Goal: Information Seeking & Learning: Find specific fact

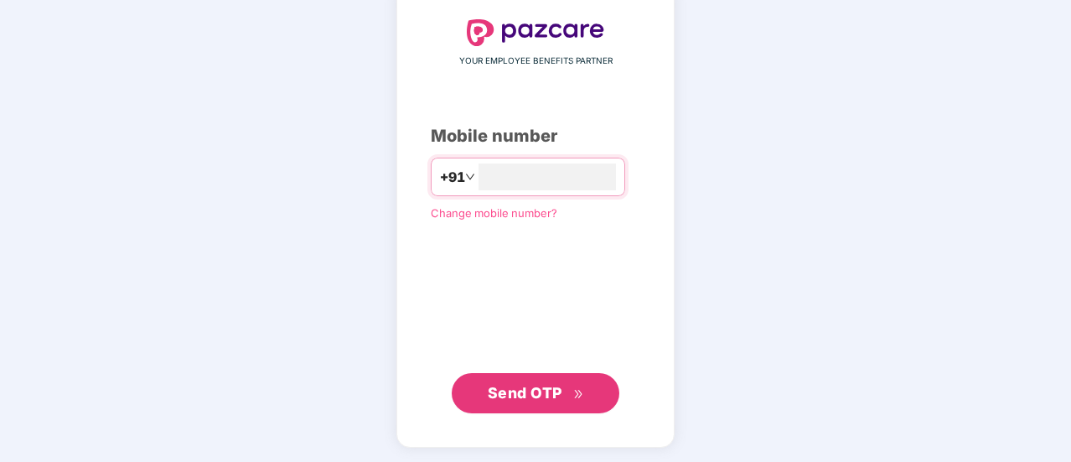
scroll to position [8, 0]
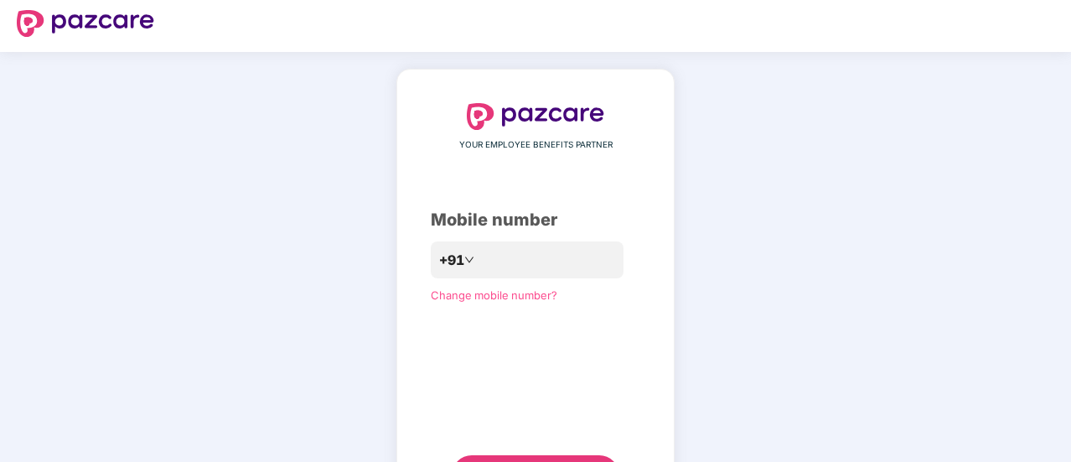
click at [752, 200] on div "YOUR EMPLOYEE BENEFITS PARTNER Mobile number +91 Change mobile number? Send OTP" at bounding box center [535, 299] width 1071 height 494
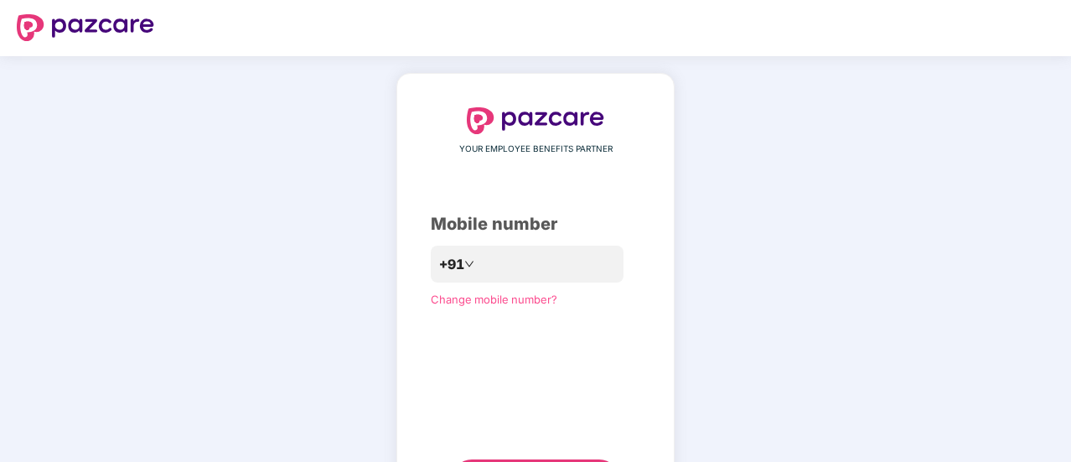
scroll to position [0, 0]
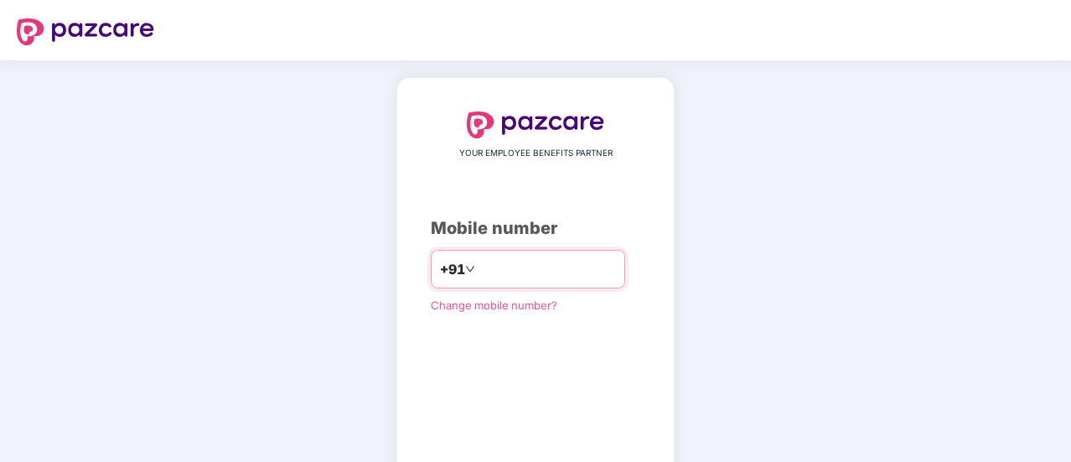
click at [530, 265] on input "number" at bounding box center [547, 269] width 137 height 27
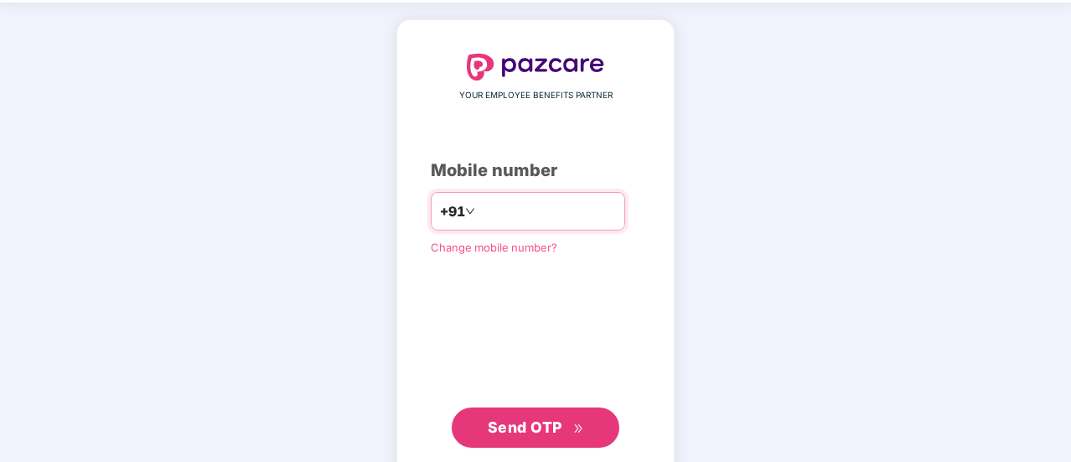
scroll to position [84, 0]
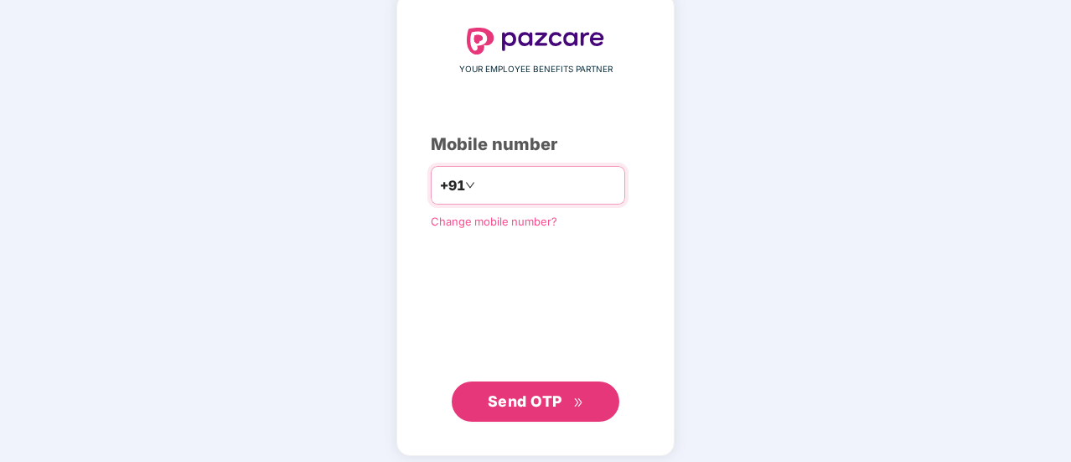
type input "**********"
click at [547, 403] on span "Send OTP" at bounding box center [525, 401] width 75 height 18
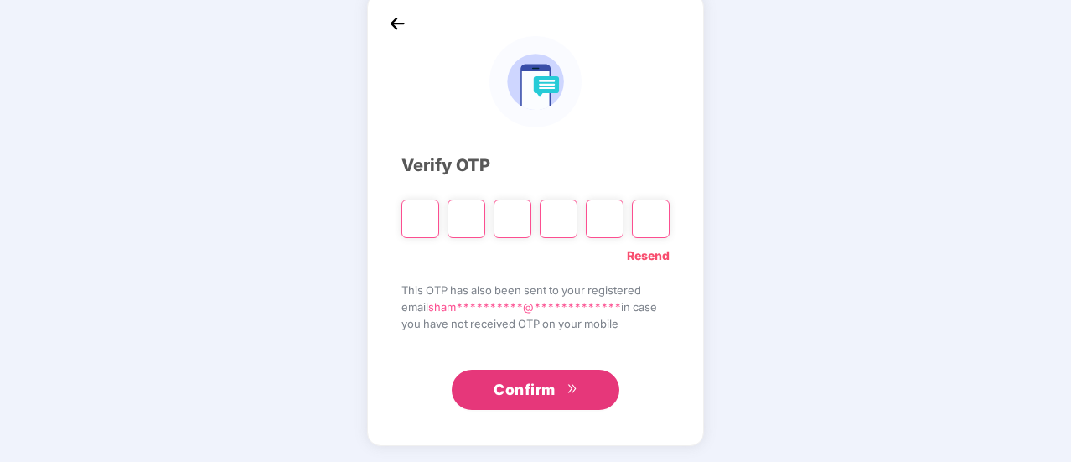
type input "*"
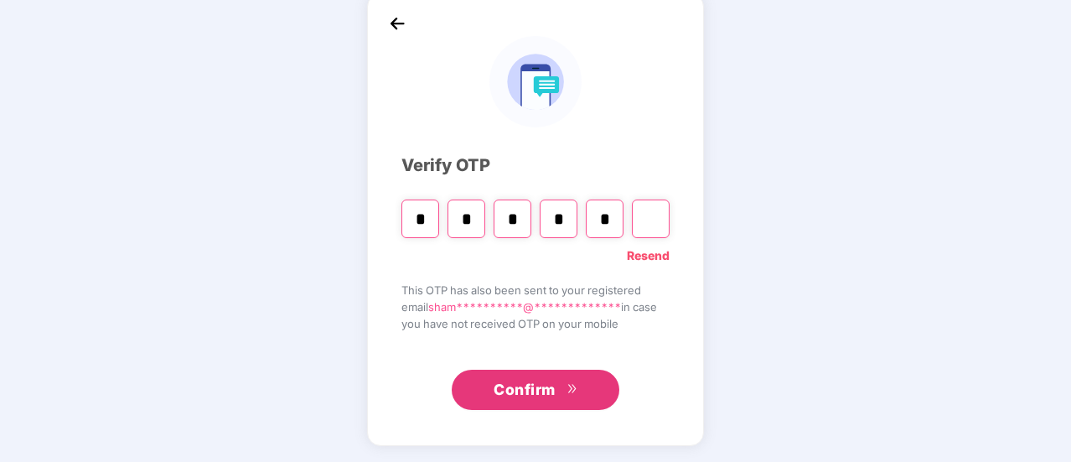
type input "*"
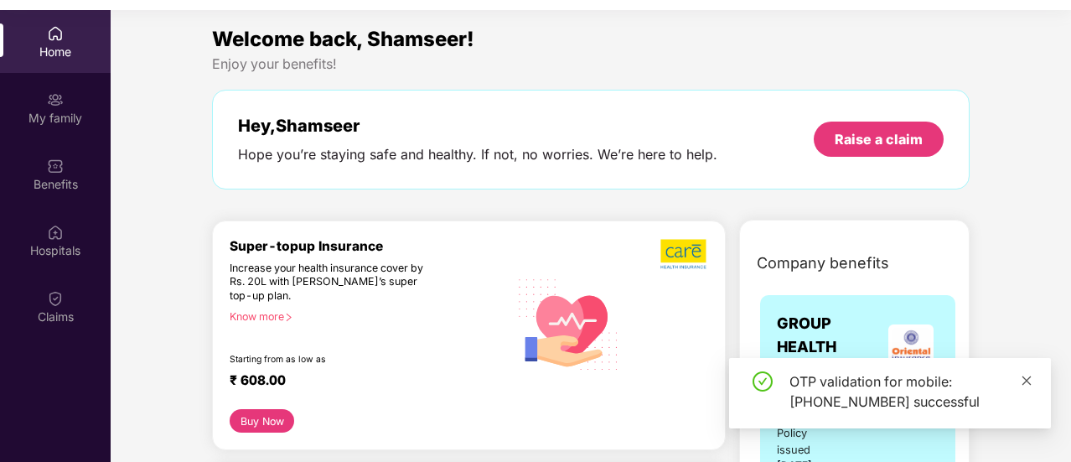
click at [1027, 379] on icon "close" at bounding box center [1026, 379] width 9 height 9
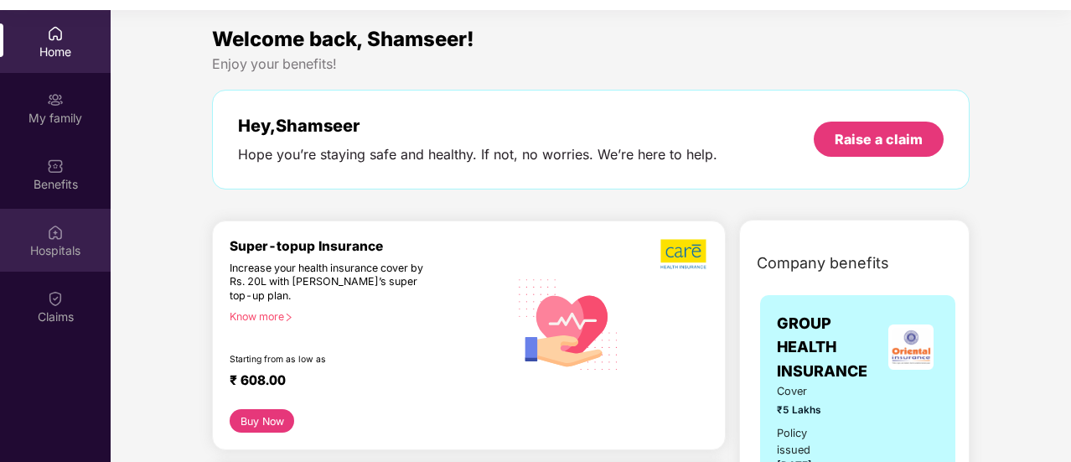
click at [42, 238] on div "Hospitals" at bounding box center [55, 240] width 111 height 63
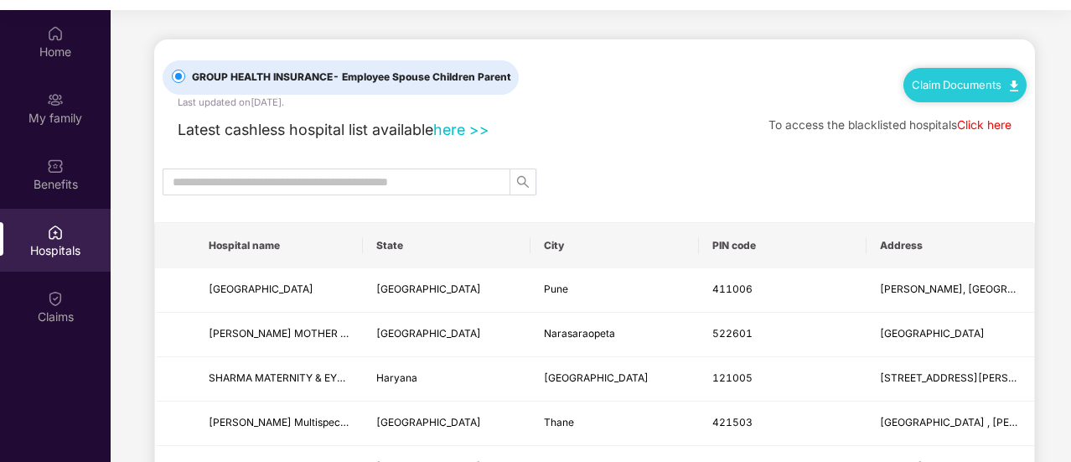
click at [457, 131] on link "here >>" at bounding box center [461, 130] width 56 height 18
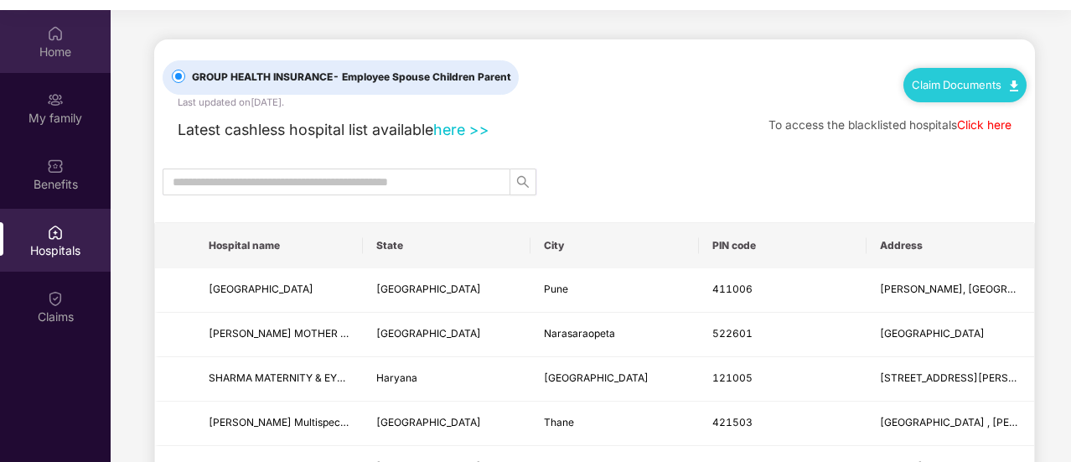
click at [65, 39] on div "Home" at bounding box center [55, 41] width 111 height 63
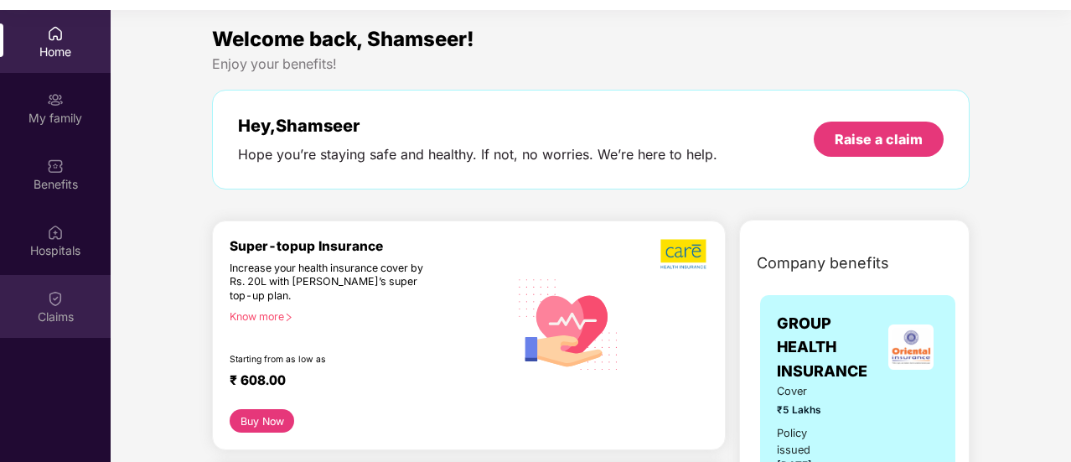
click at [57, 292] on img at bounding box center [55, 298] width 17 height 17
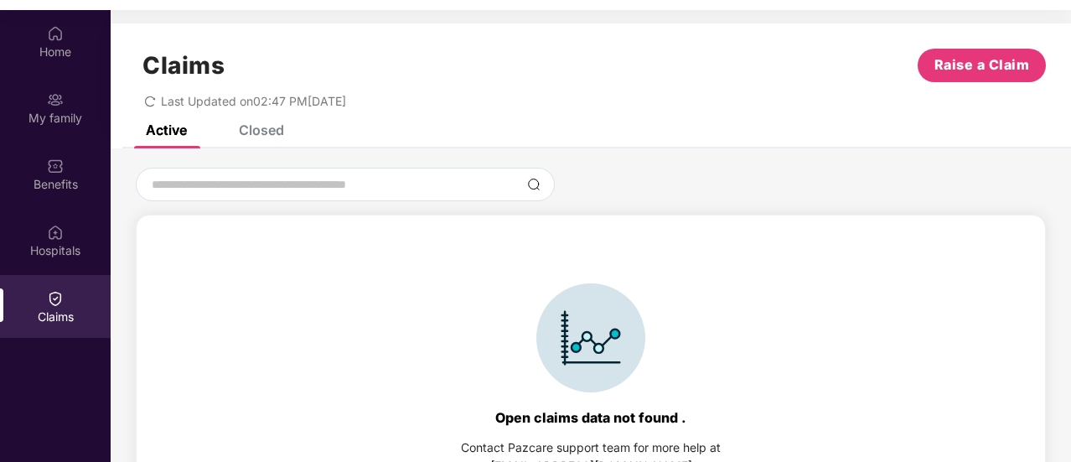
click at [250, 122] on div "Claims Raise a Claim Last Updated on 02:47 PM[DATE]" at bounding box center [591, 73] width 960 height 101
click at [250, 132] on div "Closed" at bounding box center [261, 130] width 45 height 17
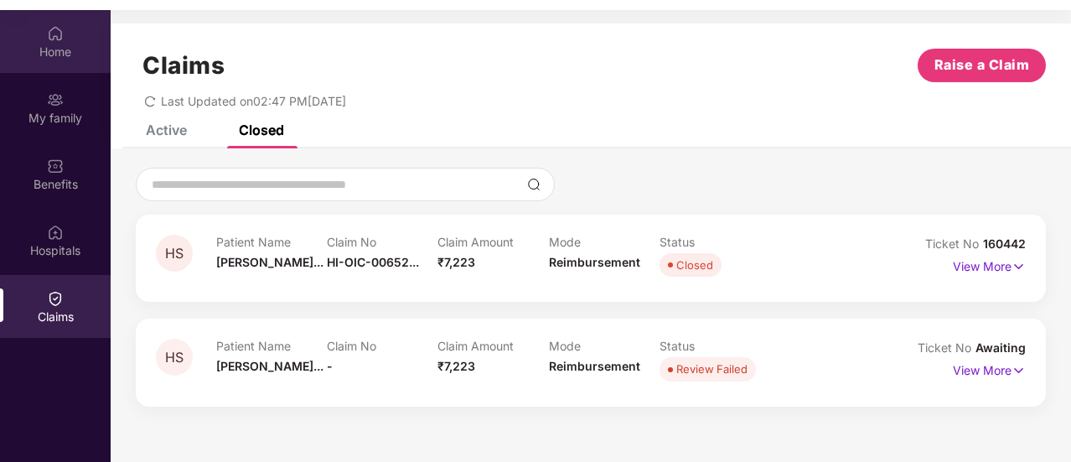
click at [65, 52] on div "Home" at bounding box center [55, 52] width 111 height 17
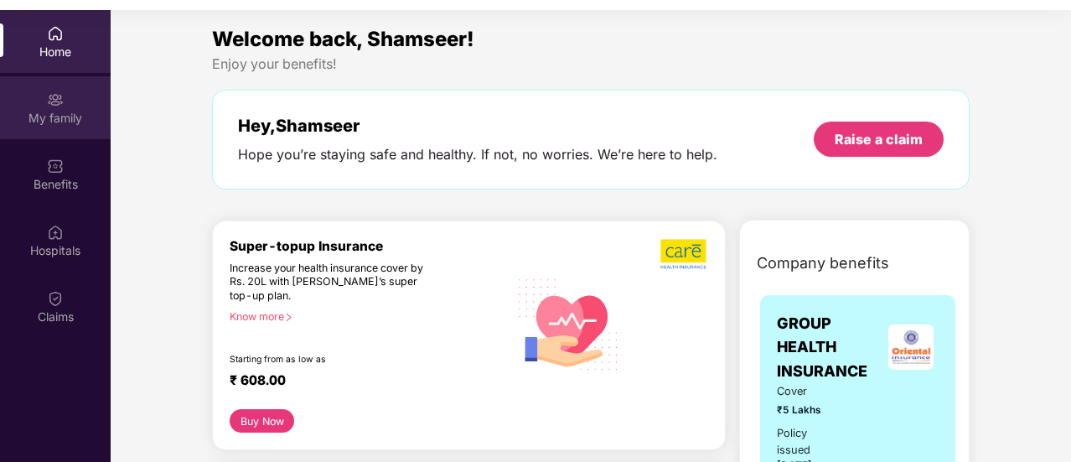
click at [70, 111] on div "My family" at bounding box center [55, 118] width 111 height 17
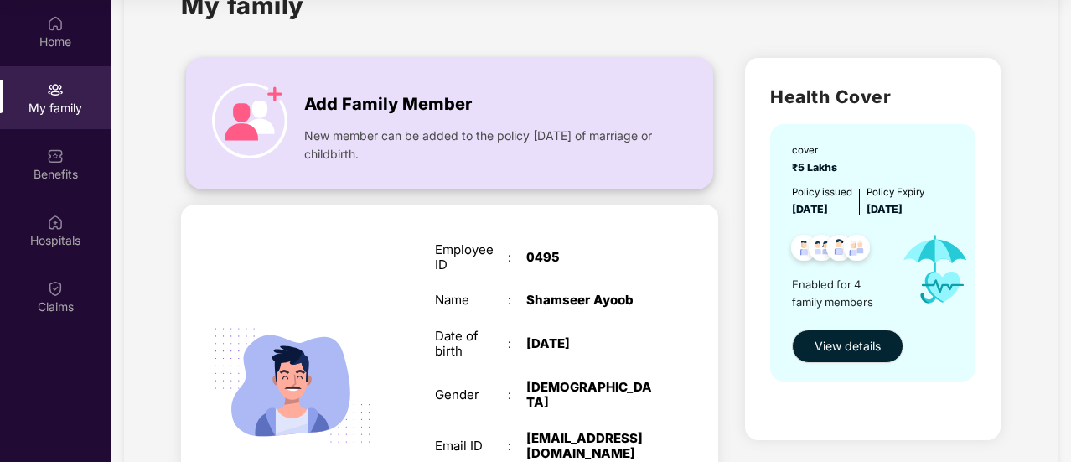
scroll to position [84, 0]
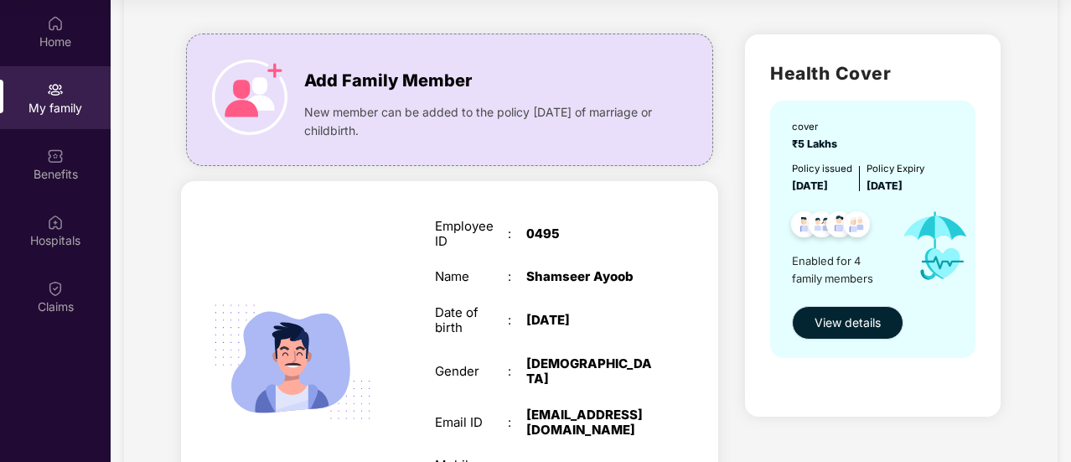
click at [857, 308] on button "View details" at bounding box center [847, 323] width 111 height 34
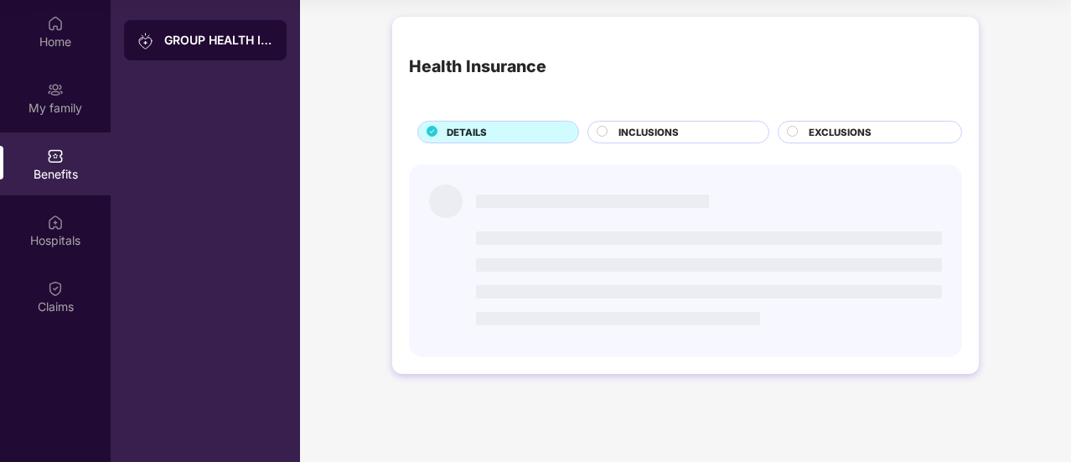
scroll to position [0, 0]
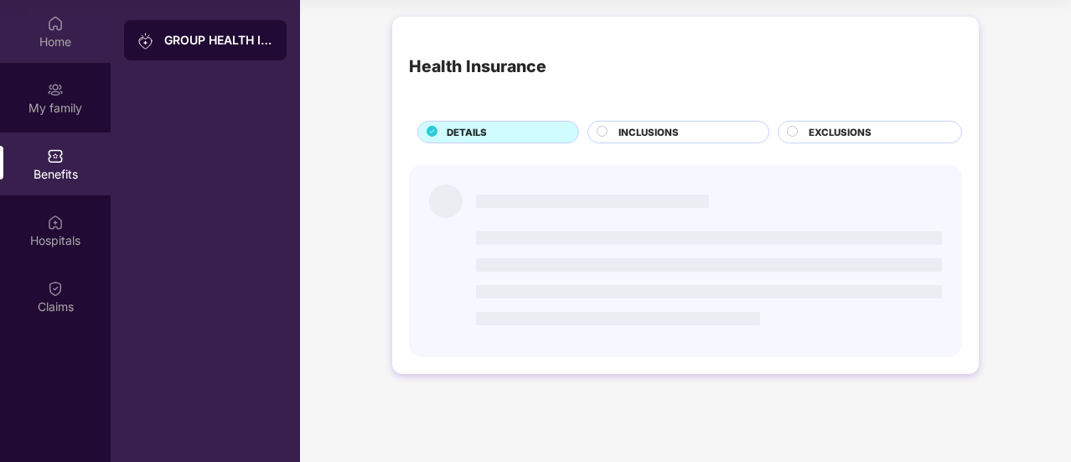
click at [55, 49] on div "Home" at bounding box center [55, 31] width 111 height 63
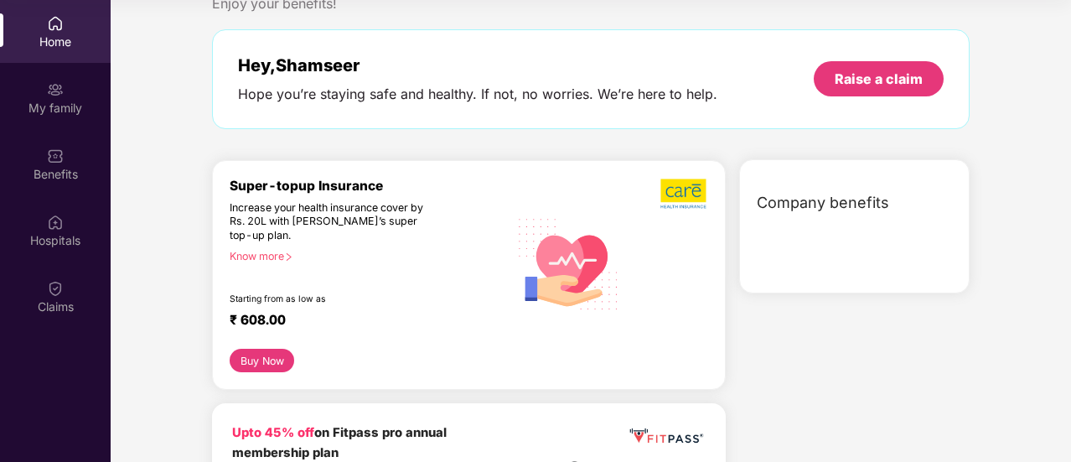
scroll to position [168, 0]
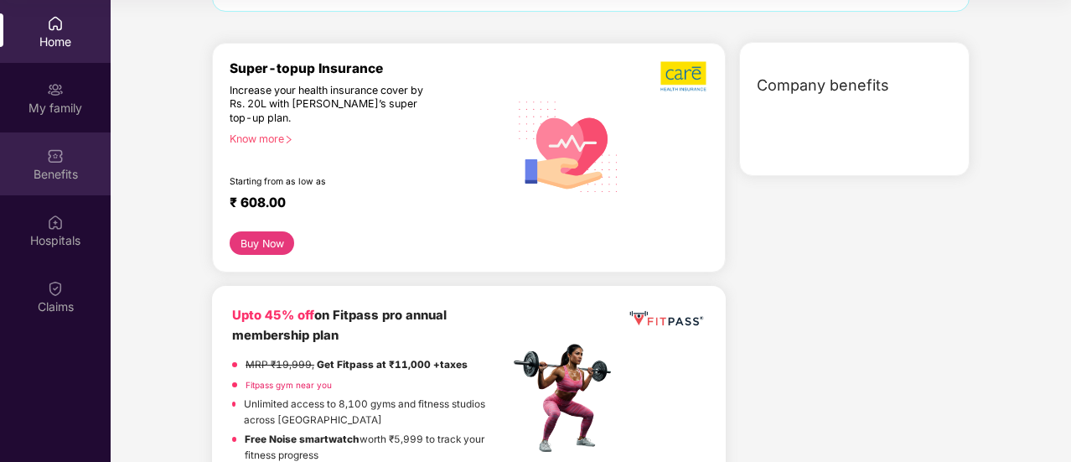
click at [65, 177] on div "Benefits" at bounding box center [55, 174] width 111 height 17
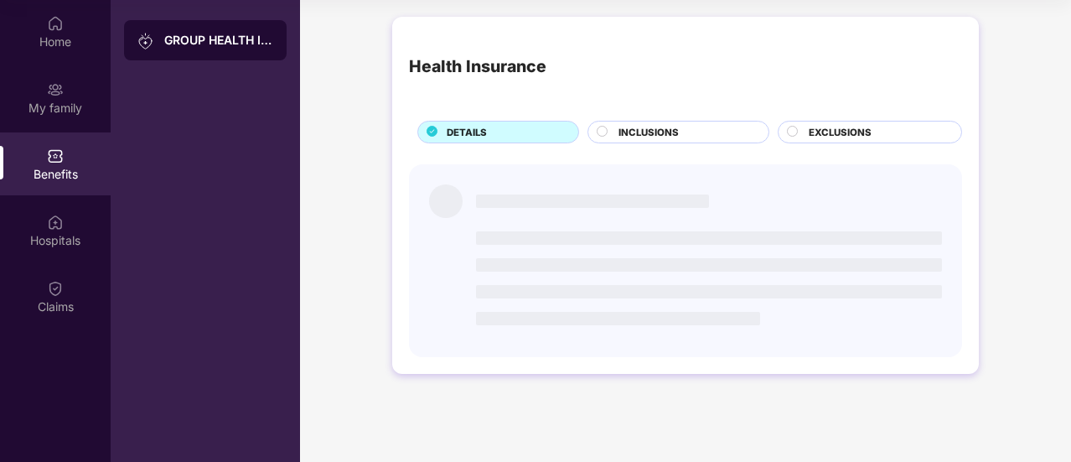
scroll to position [0, 0]
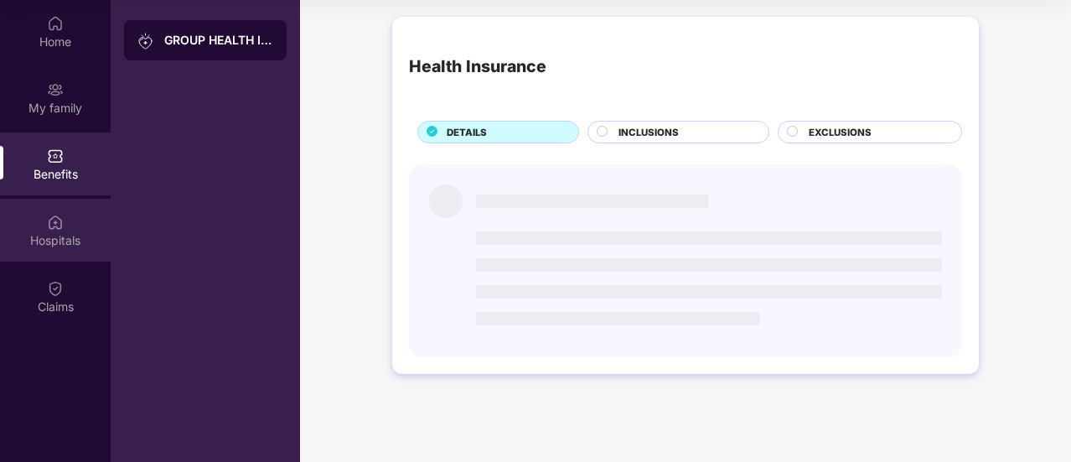
click at [63, 225] on img at bounding box center [55, 222] width 17 height 17
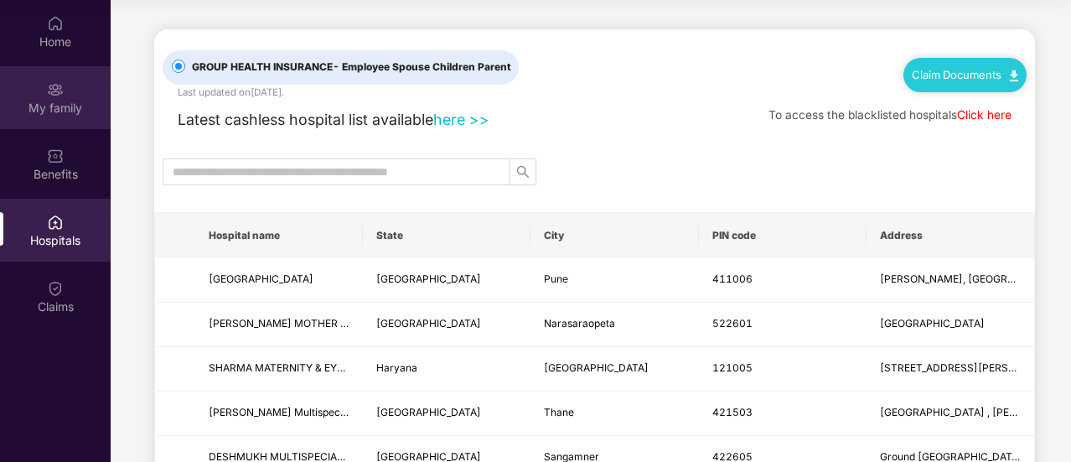
click at [60, 110] on div "My family" at bounding box center [55, 108] width 111 height 17
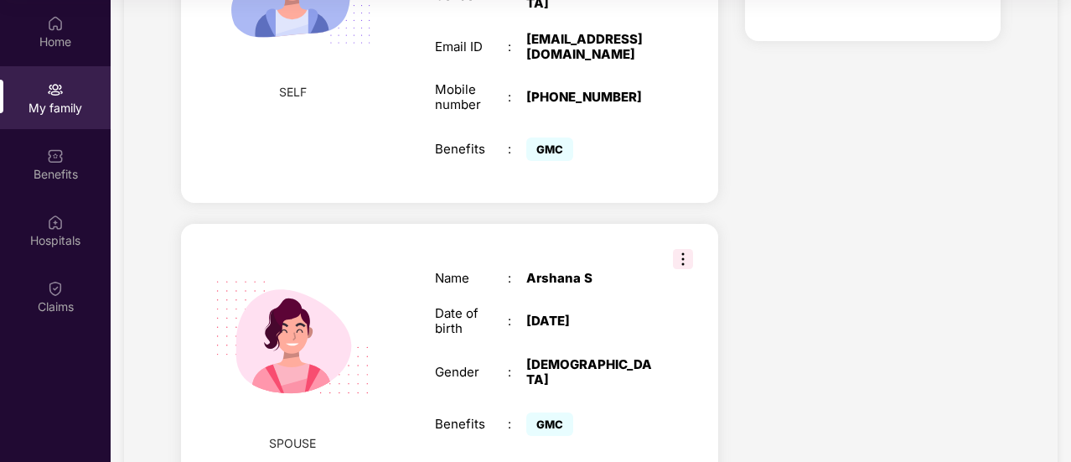
scroll to position [587, 0]
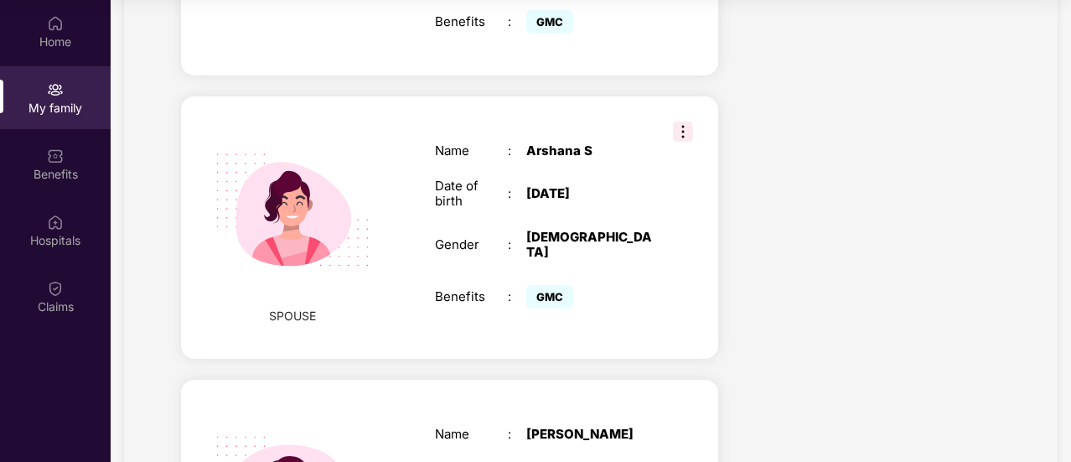
click at [677, 122] on img at bounding box center [683, 132] width 20 height 20
click at [617, 246] on div "Name : [PERSON_NAME] S Date of birth : [DEMOGRAPHIC_DATA] Gender : [DEMOGRAPHIC…" at bounding box center [543, 227] width 251 height 211
click at [351, 305] on div "SPOUSE" at bounding box center [293, 227] width 126 height 229
click at [287, 205] on img at bounding box center [292, 210] width 194 height 194
click at [562, 186] on div "[DATE]" at bounding box center [589, 193] width 127 height 15
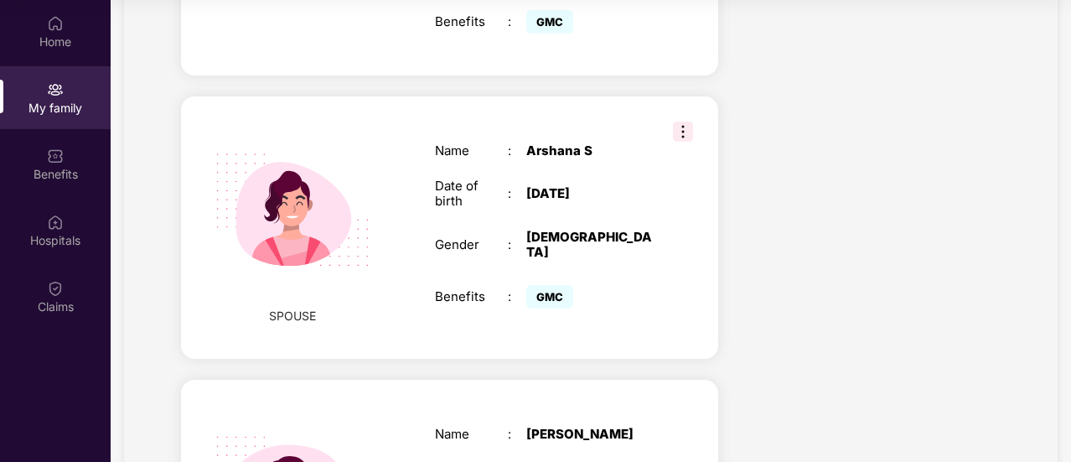
click at [562, 143] on div "Arshana S" at bounding box center [589, 150] width 127 height 15
click at [558, 285] on span "GMC" at bounding box center [549, 296] width 47 height 23
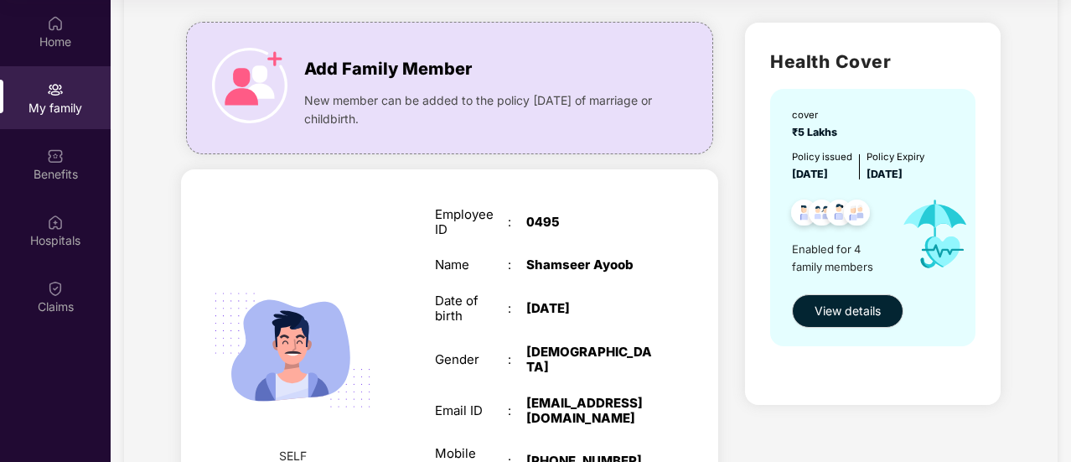
scroll to position [97, 0]
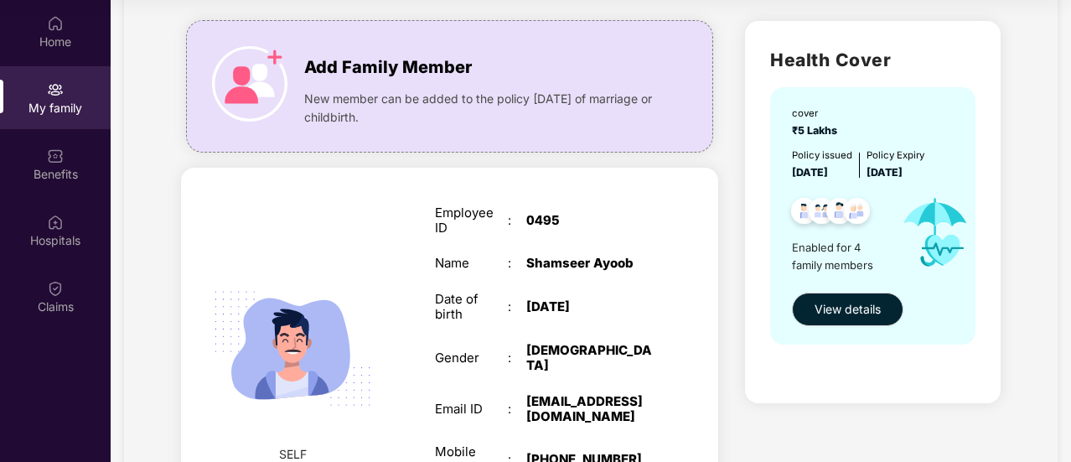
click at [833, 224] on img at bounding box center [839, 213] width 41 height 41
click at [825, 307] on span "View details" at bounding box center [848, 309] width 66 height 18
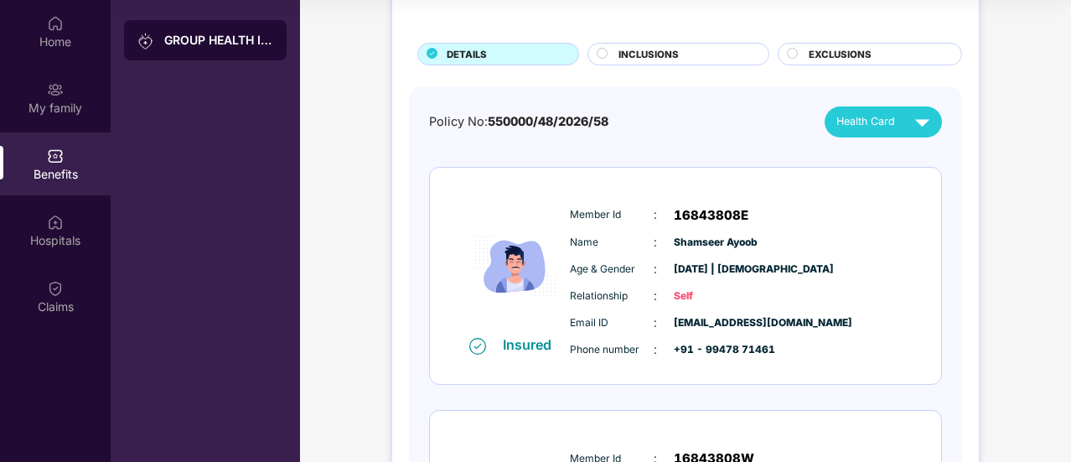
scroll to position [0, 0]
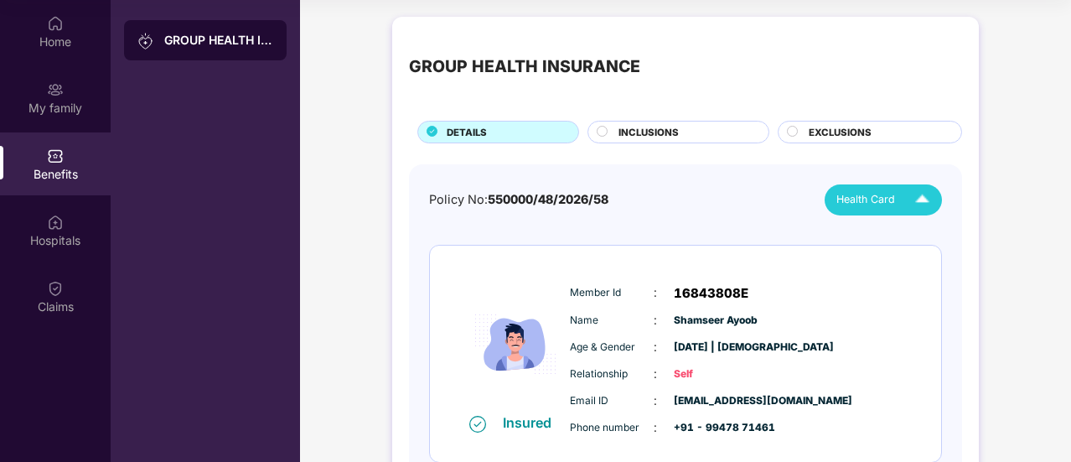
click at [925, 191] on img at bounding box center [922, 199] width 29 height 29
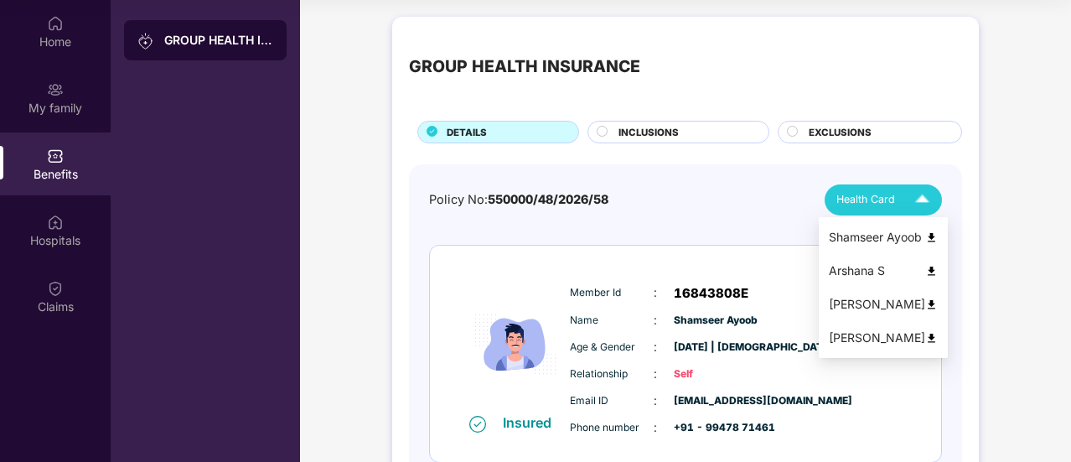
click at [865, 240] on div "Shamseer Ayoob" at bounding box center [883, 237] width 109 height 18
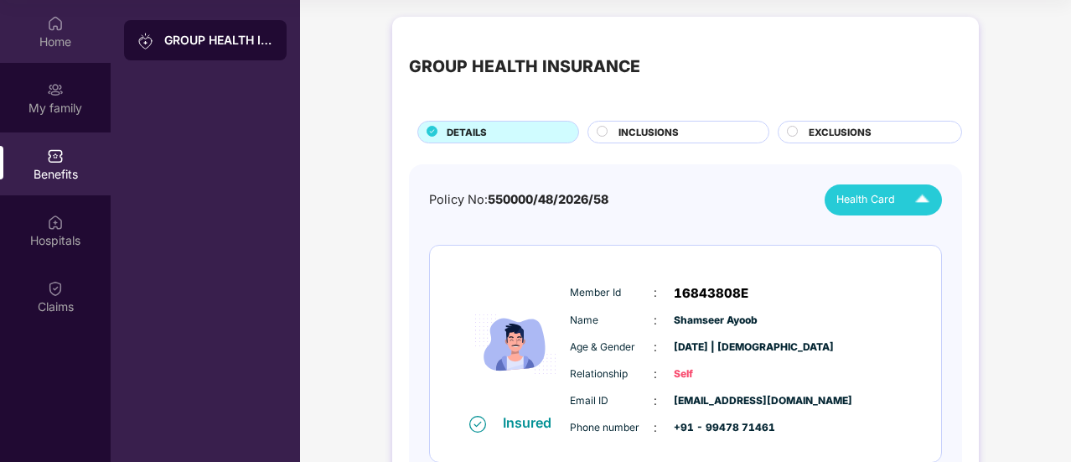
click at [52, 31] on img at bounding box center [55, 23] width 17 height 17
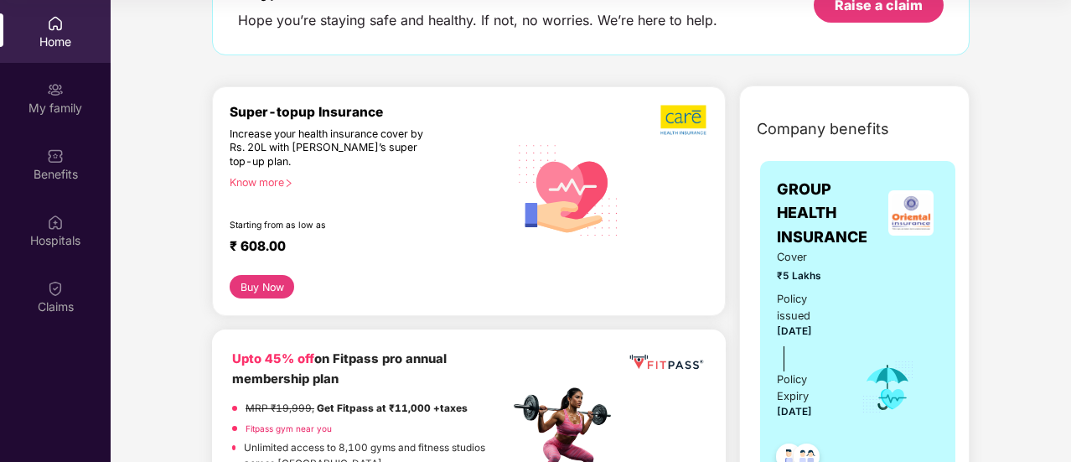
scroll to position [251, 0]
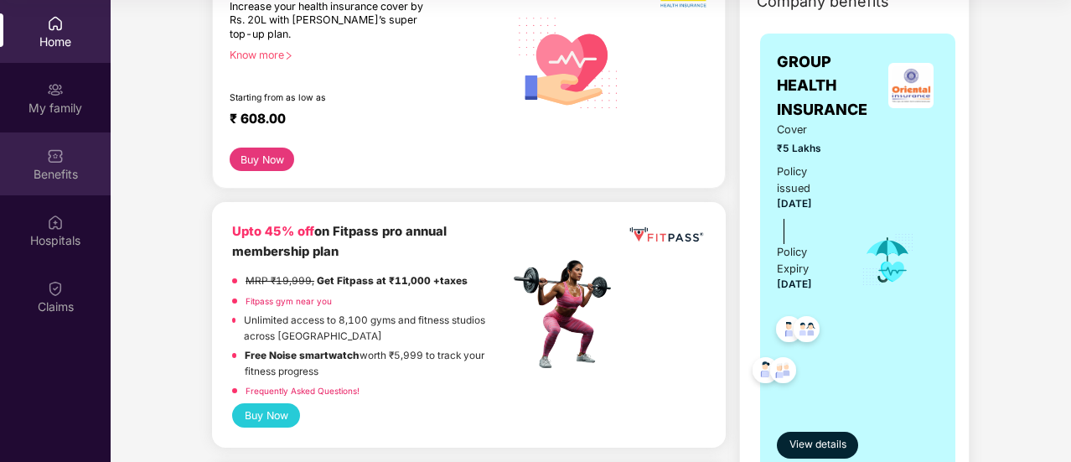
click at [55, 194] on div "Benefits" at bounding box center [55, 163] width 111 height 63
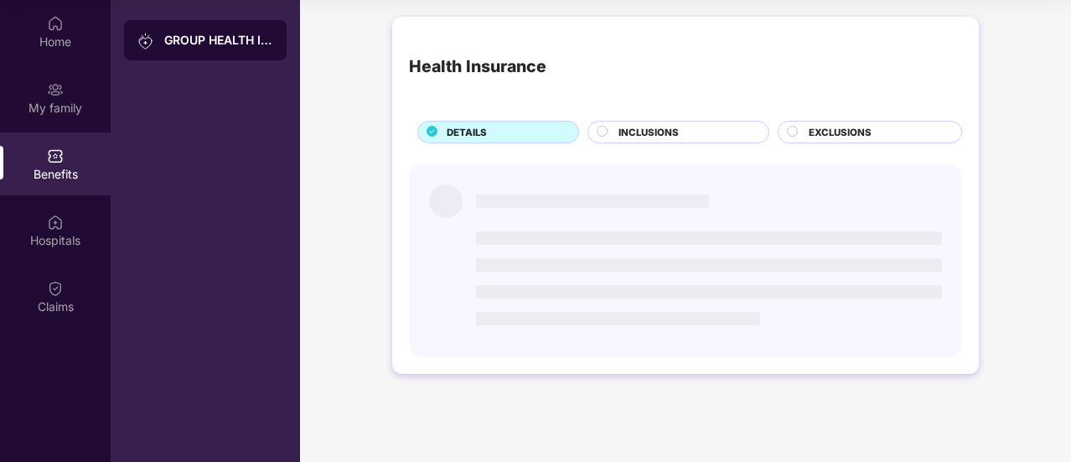
scroll to position [0, 0]
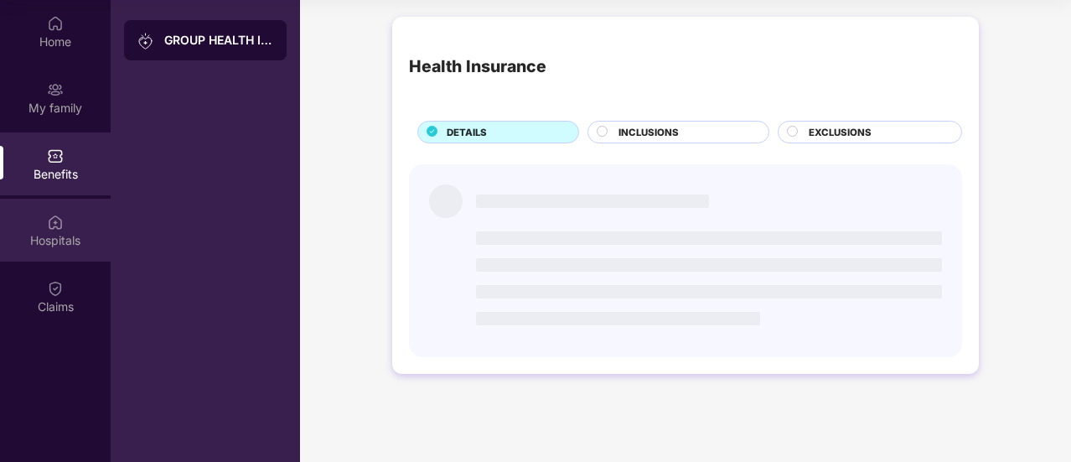
click at [54, 210] on div "Hospitals" at bounding box center [55, 230] width 111 height 63
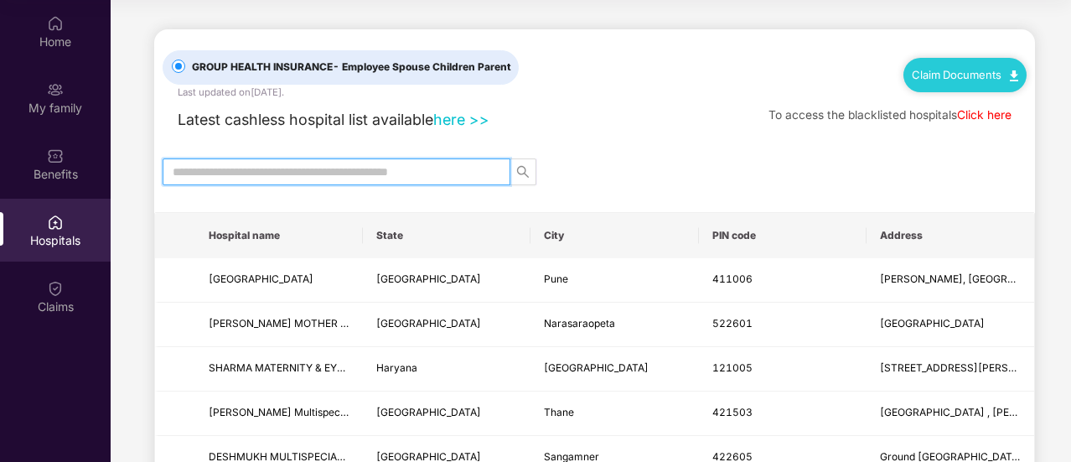
click at [324, 174] on input "text" at bounding box center [330, 172] width 314 height 18
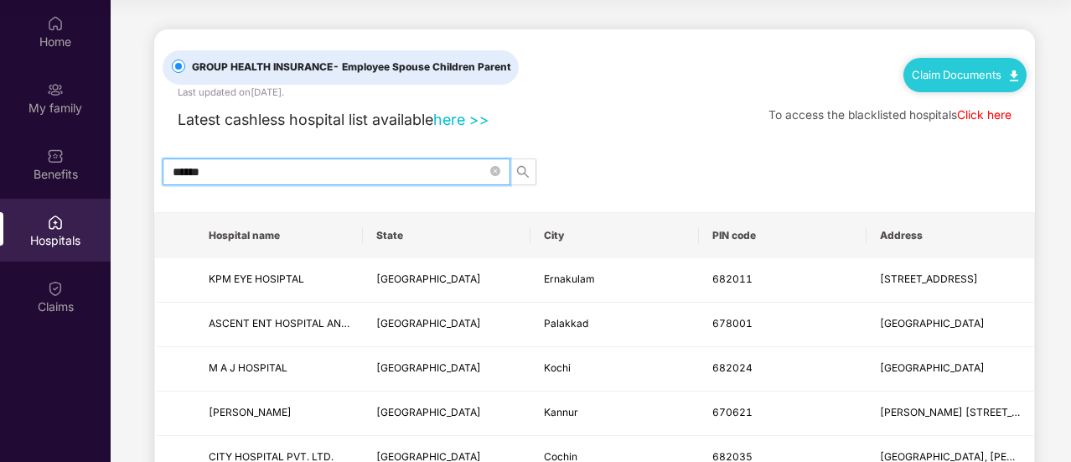
scroll to position [84, 0]
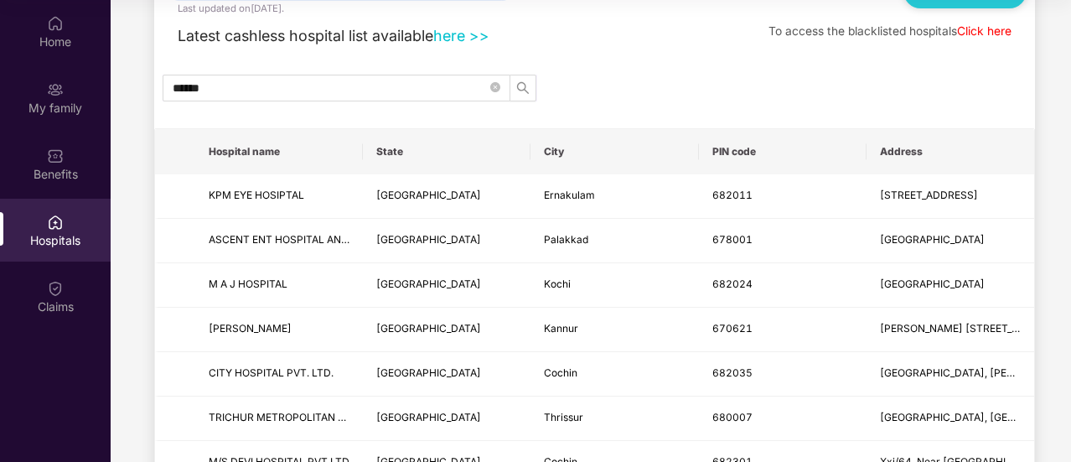
click at [622, 149] on th "City" at bounding box center [615, 151] width 168 height 45
click at [670, 147] on th "City" at bounding box center [615, 151] width 168 height 45
click at [553, 150] on th "City" at bounding box center [615, 151] width 168 height 45
click at [756, 143] on th "PIN code" at bounding box center [783, 151] width 168 height 45
click at [937, 142] on th "Address" at bounding box center [951, 151] width 168 height 45
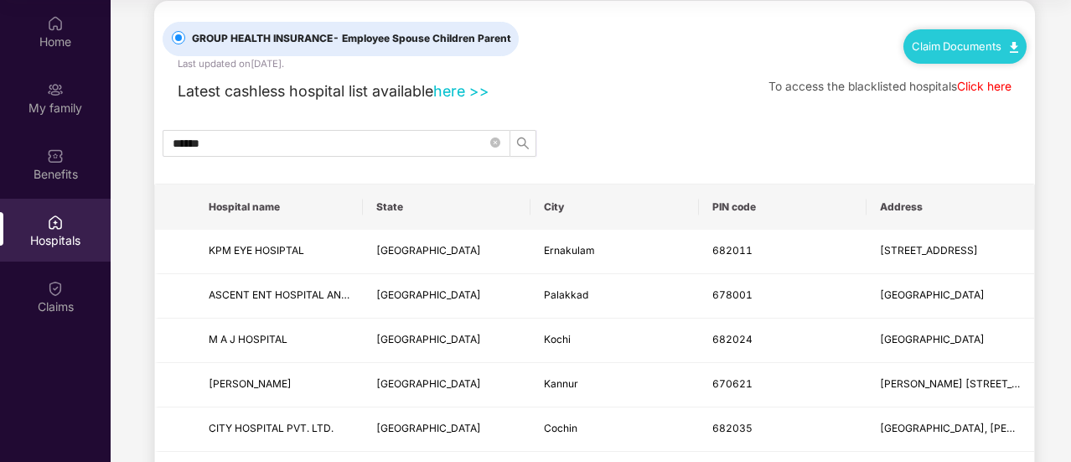
scroll to position [28, 0]
click at [402, 138] on input "******" at bounding box center [330, 144] width 314 height 18
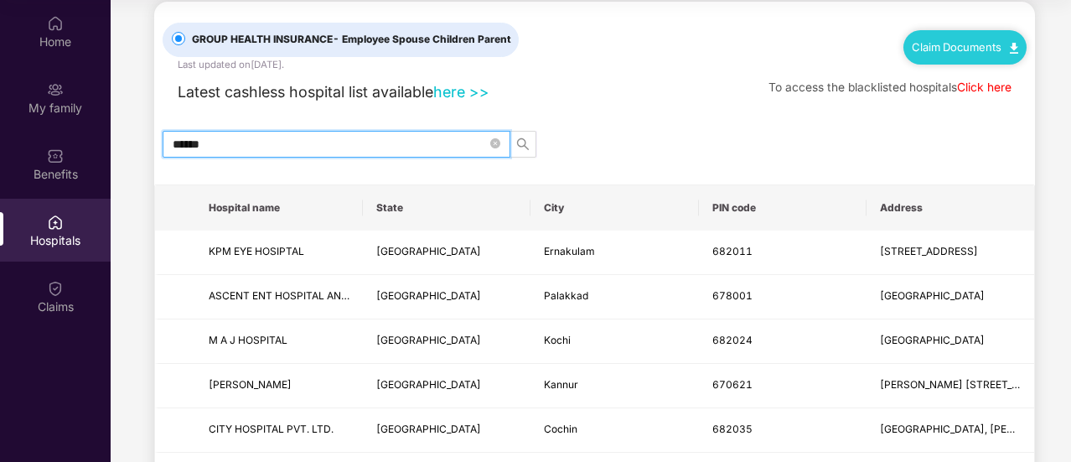
click at [402, 138] on input "******" at bounding box center [330, 144] width 314 height 18
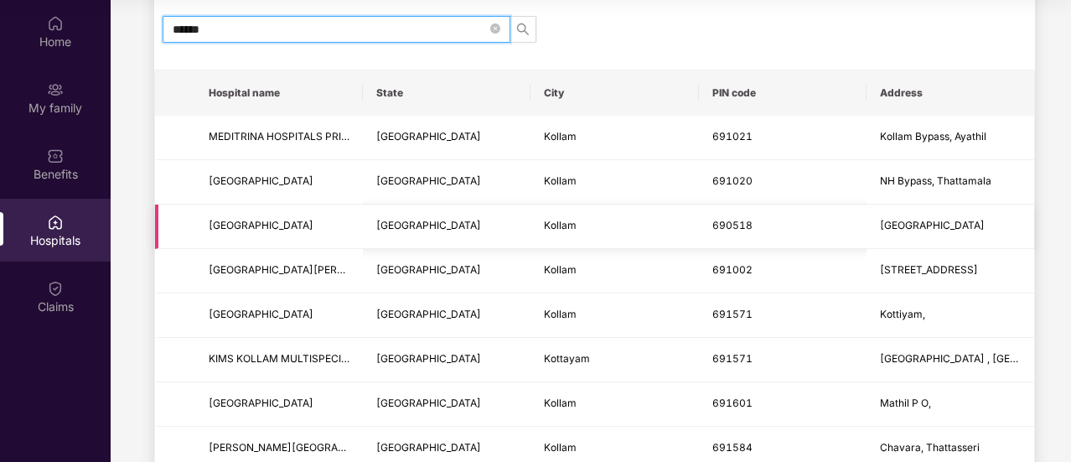
scroll to position [59, 0]
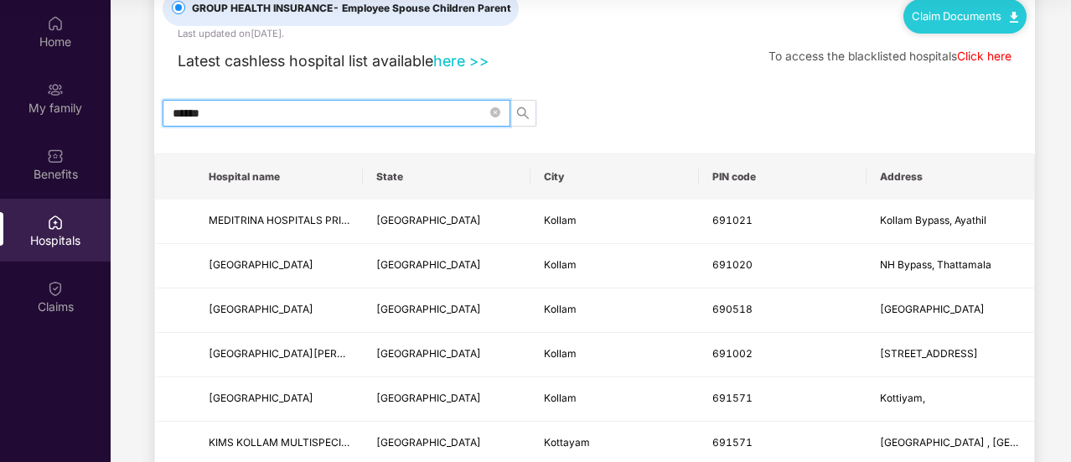
click at [261, 109] on input "******" at bounding box center [330, 113] width 314 height 18
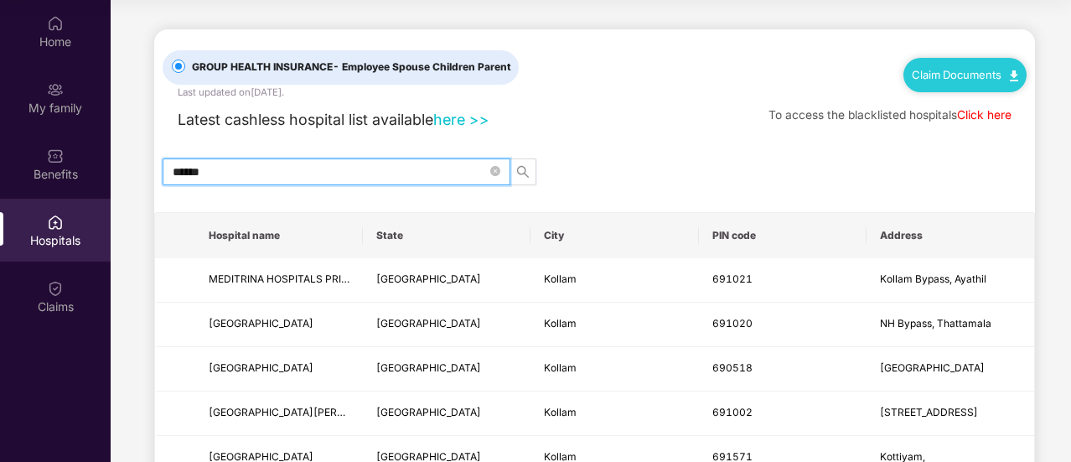
click at [256, 167] on input "******" at bounding box center [330, 172] width 314 height 18
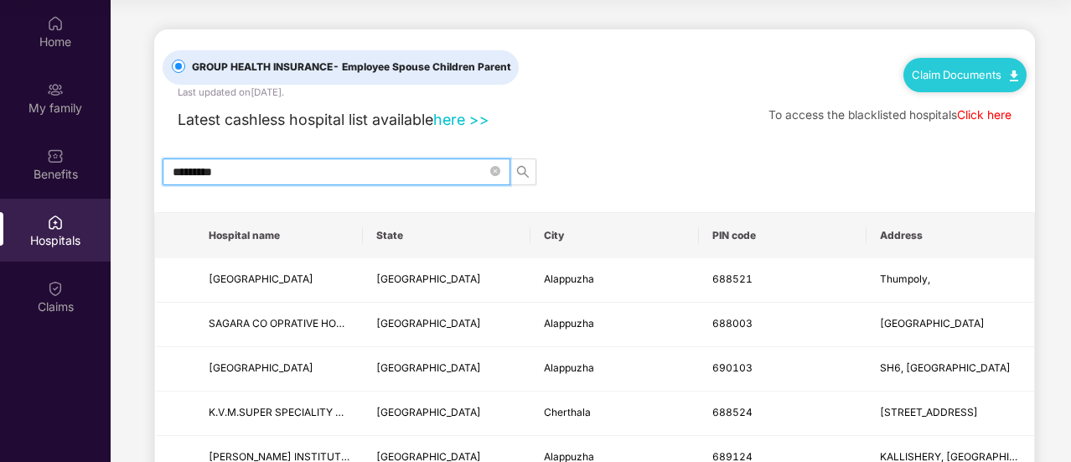
scroll to position [84, 0]
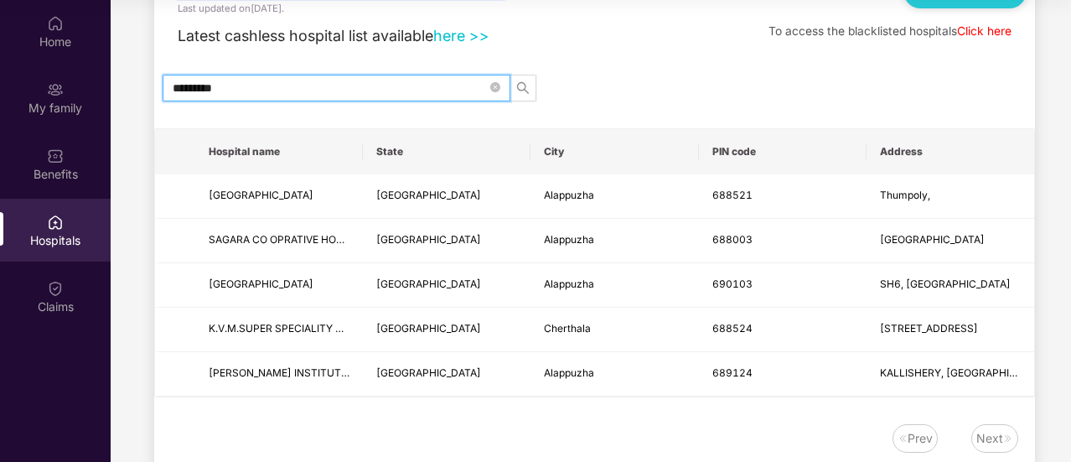
click at [275, 90] on input "*********" at bounding box center [330, 88] width 314 height 18
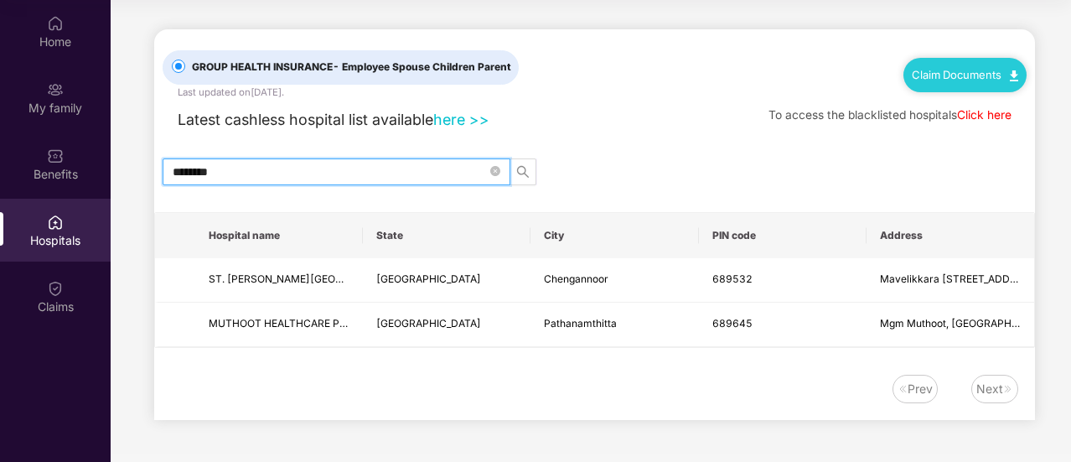
scroll to position [0, 0]
click at [251, 165] on input "********" at bounding box center [330, 172] width 314 height 18
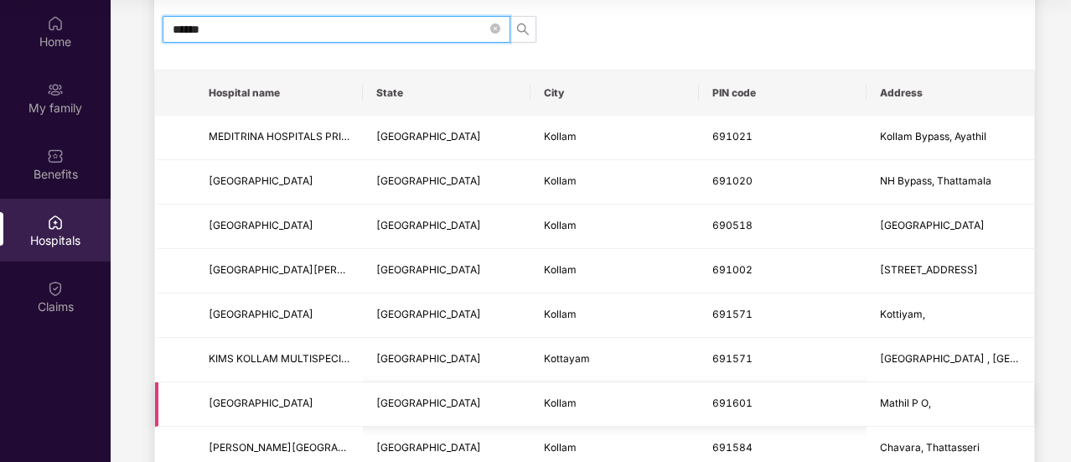
scroll to position [59, 0]
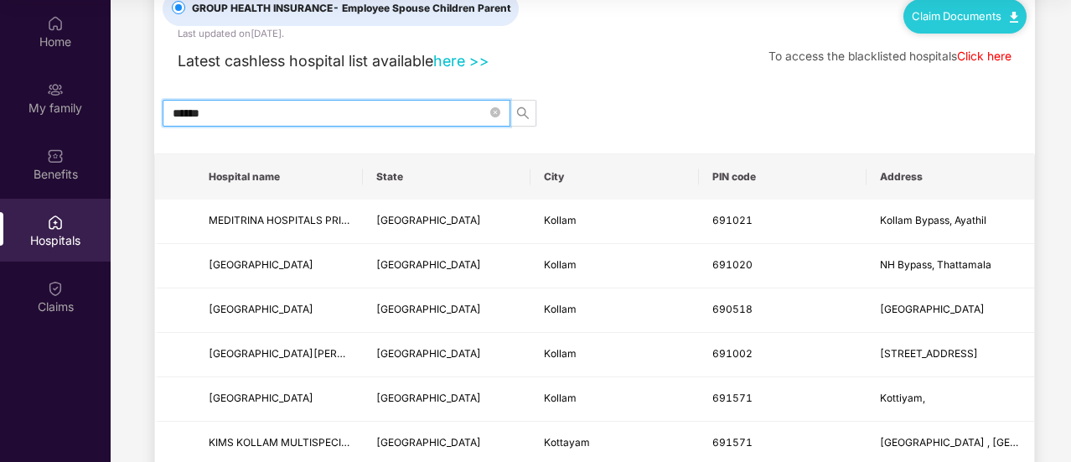
click at [283, 104] on input "******" at bounding box center [330, 113] width 314 height 18
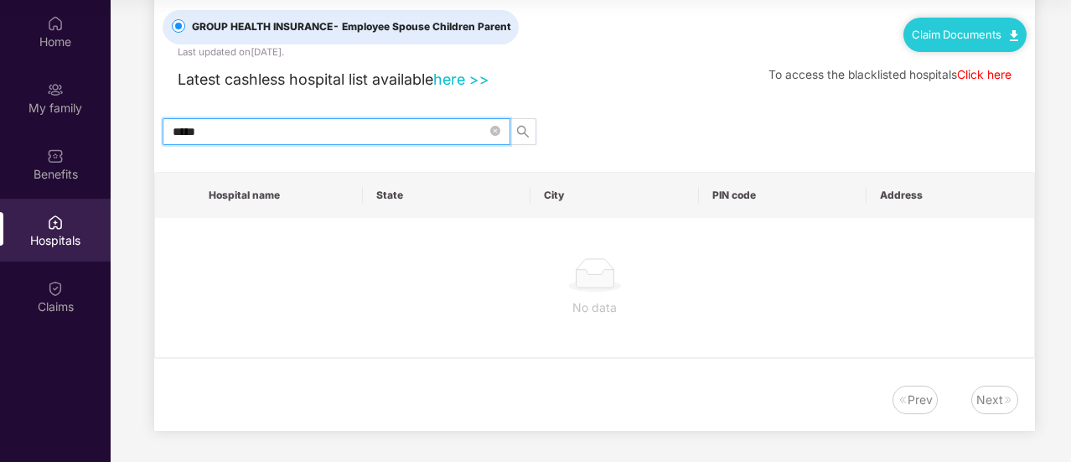
scroll to position [0, 0]
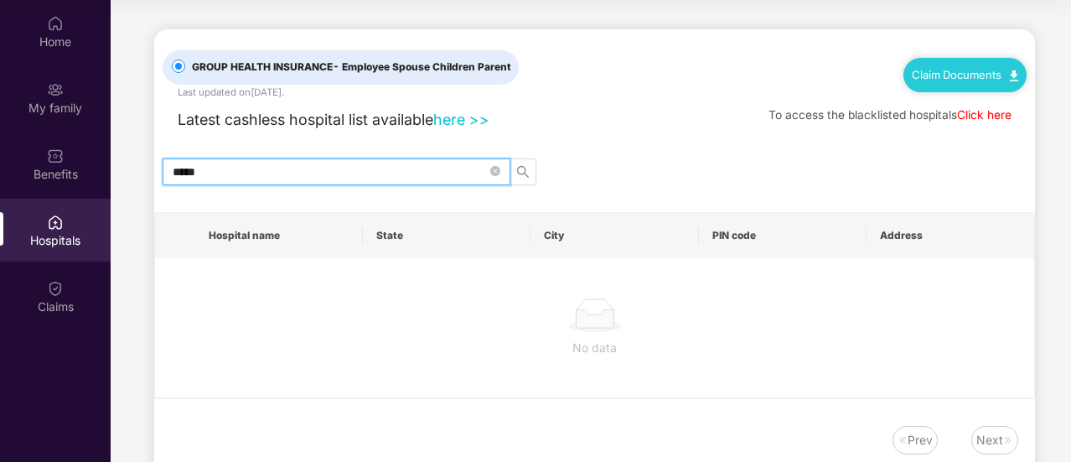
type input "*****"
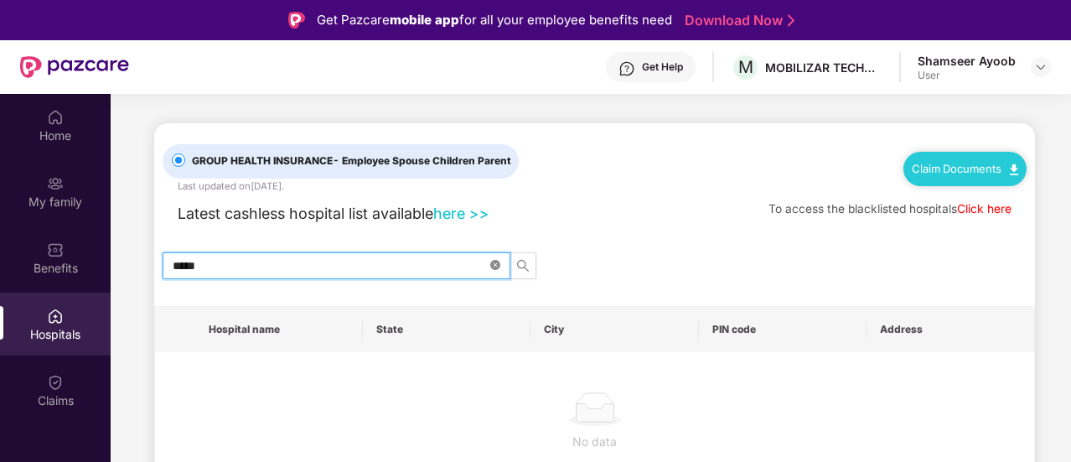
click at [494, 266] on icon "close-circle" at bounding box center [495, 265] width 10 height 10
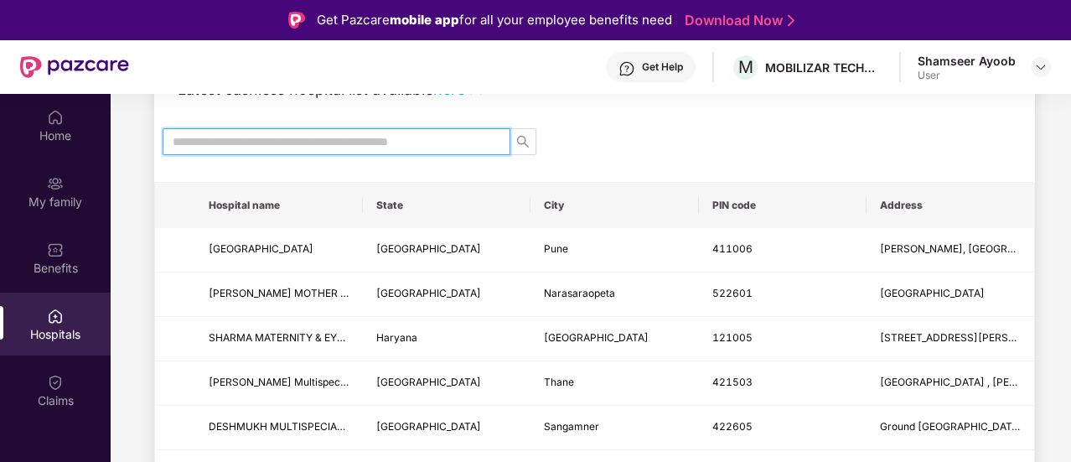
scroll to position [40, 0]
